Goal: Obtain resource: Obtain resource

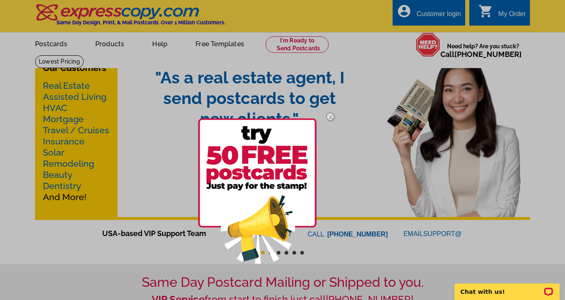
click at [106, 47] on div at bounding box center [282, 150] width 565 height 300
click at [131, 161] on div at bounding box center [282, 150] width 565 height 300
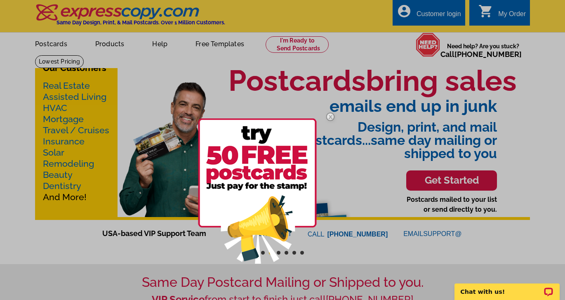
click at [330, 116] on img at bounding box center [330, 117] width 24 height 24
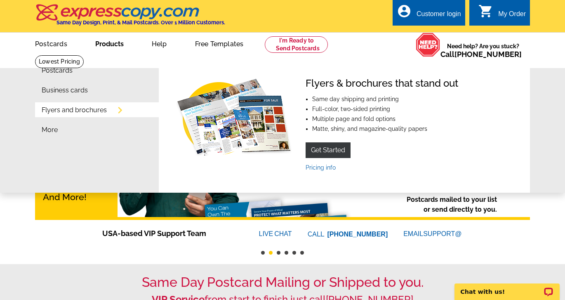
click at [108, 42] on link "Products" at bounding box center [109, 42] width 55 height 19
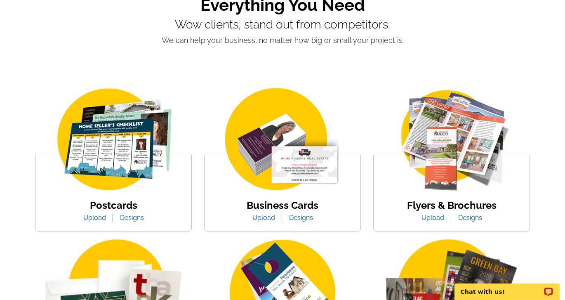
scroll to position [80, 0]
click at [301, 215] on link "Designs" at bounding box center [301, 218] width 36 height 8
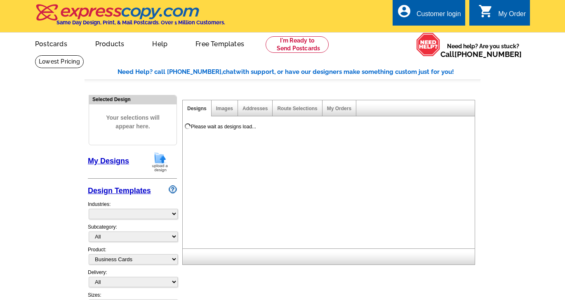
select select "3"
select select "5"
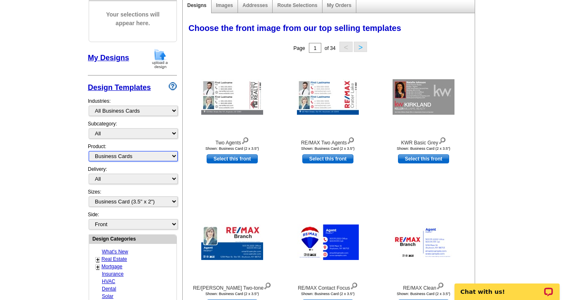
scroll to position [104, 0]
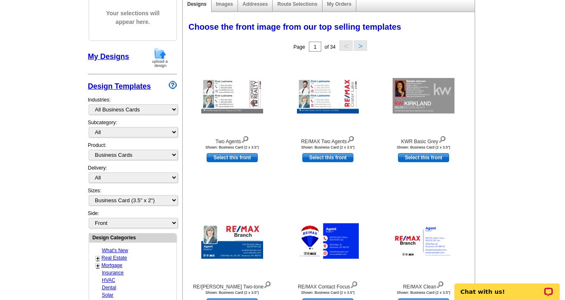
click at [114, 255] on link "Real Estate" at bounding box center [114, 258] width 26 height 6
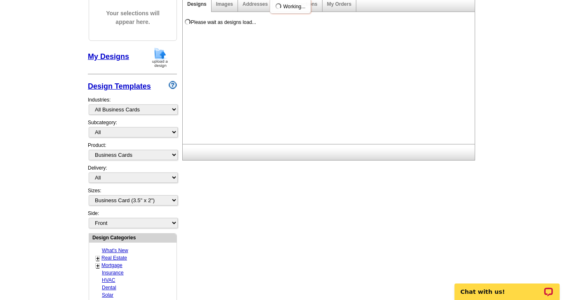
select select "785"
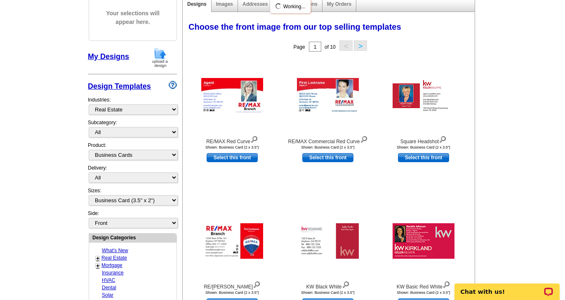
click at [114, 255] on link "Real Estate" at bounding box center [114, 258] width 26 height 6
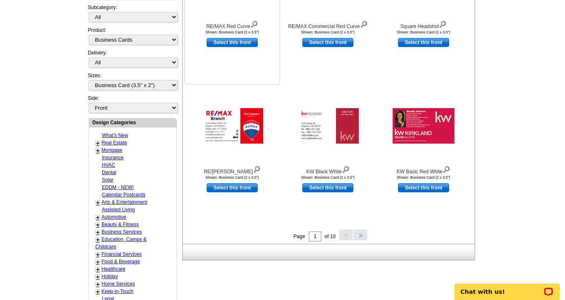
scroll to position [320, 0]
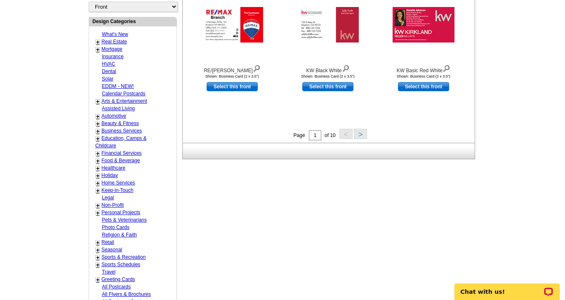
click at [361, 134] on button ">" at bounding box center [360, 134] width 13 height 10
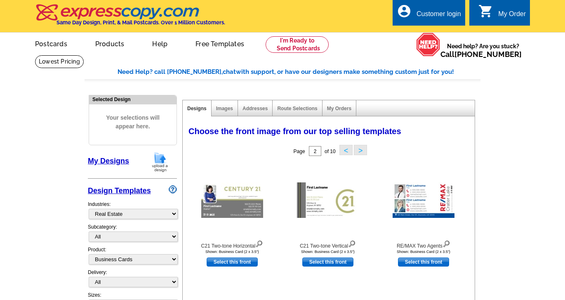
scroll to position [0, 0]
